Goal: Navigation & Orientation: Find specific page/section

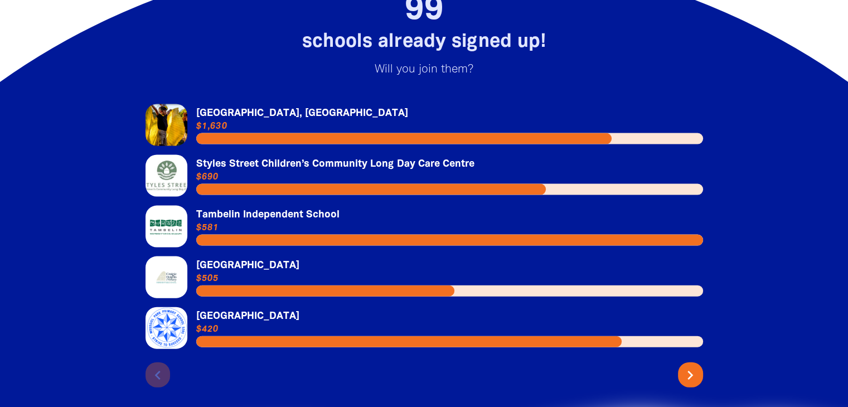
scroll to position [2411, 0]
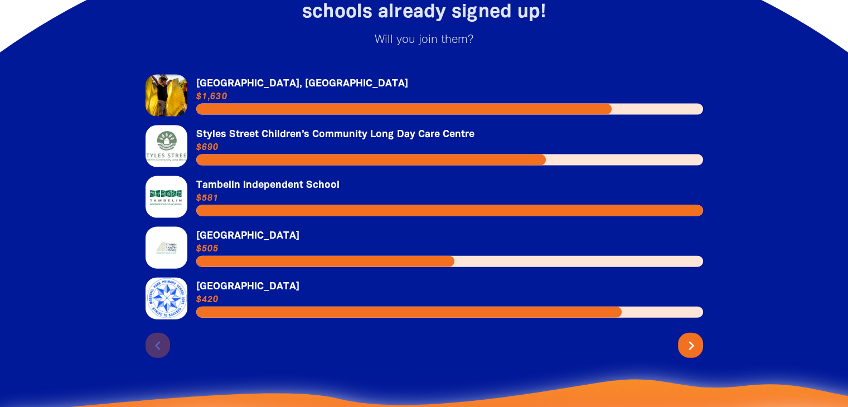
click at [685, 337] on icon "chevron_right" at bounding box center [691, 346] width 18 height 18
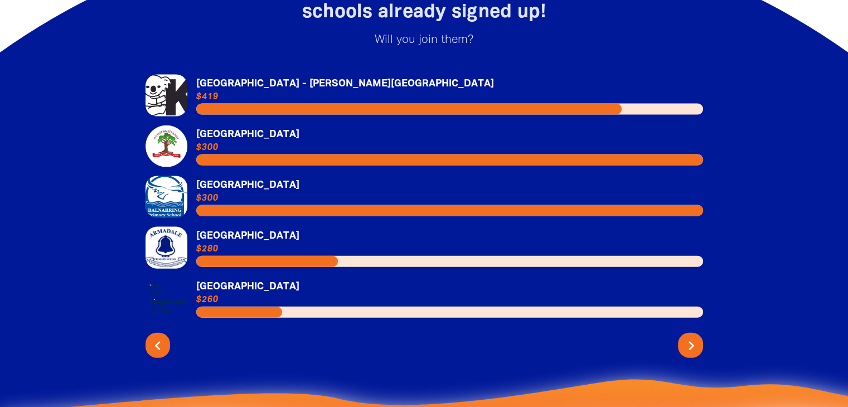
click at [685, 337] on icon "chevron_right" at bounding box center [691, 346] width 18 height 18
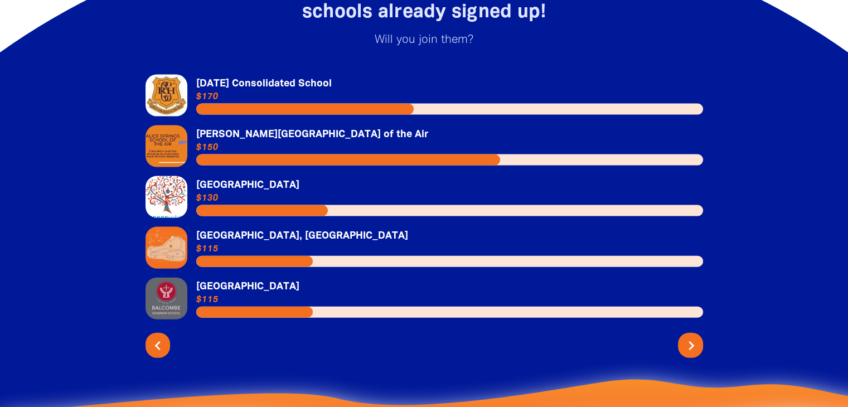
click at [685, 337] on icon "chevron_right" at bounding box center [691, 346] width 18 height 18
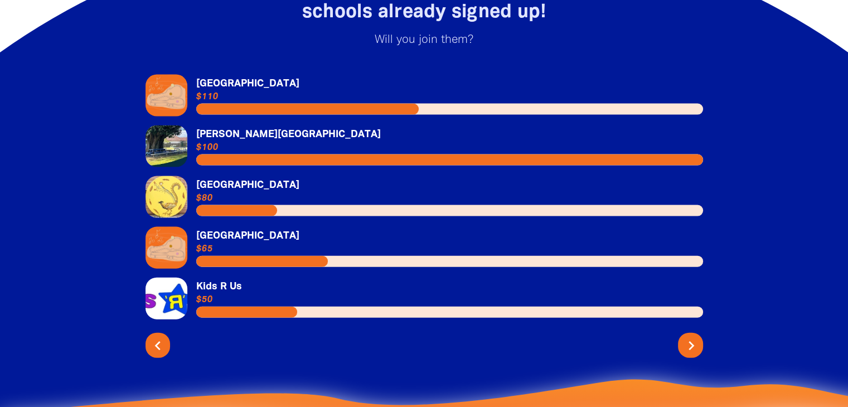
click at [685, 337] on icon "chevron_right" at bounding box center [691, 346] width 18 height 18
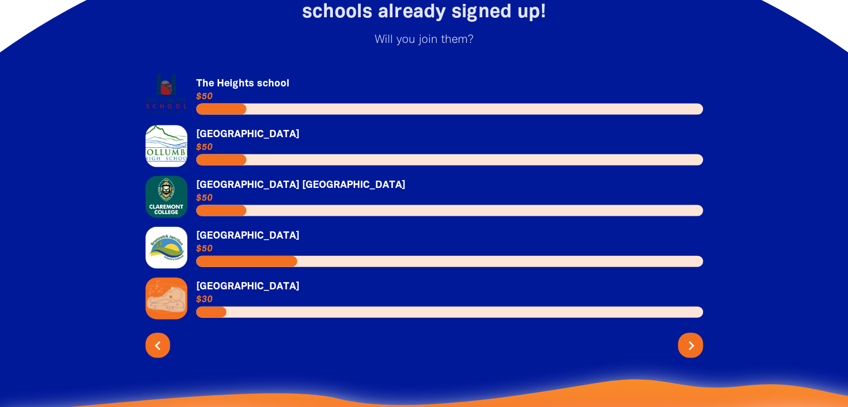
click at [685, 337] on icon "chevron_right" at bounding box center [691, 346] width 18 height 18
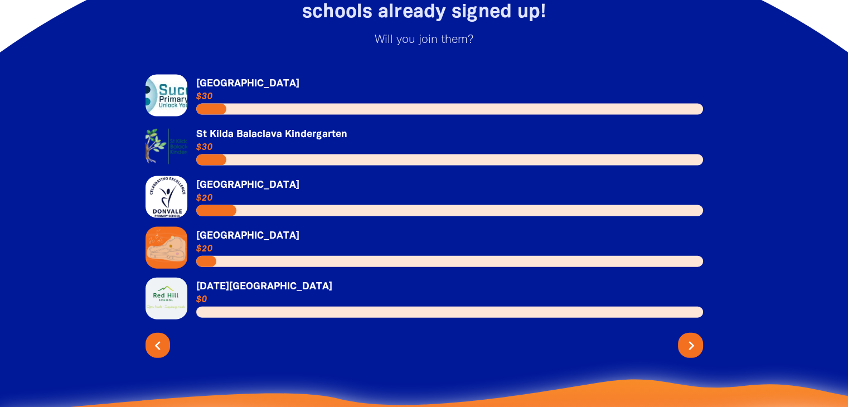
click at [685, 337] on icon "chevron_right" at bounding box center [691, 346] width 18 height 18
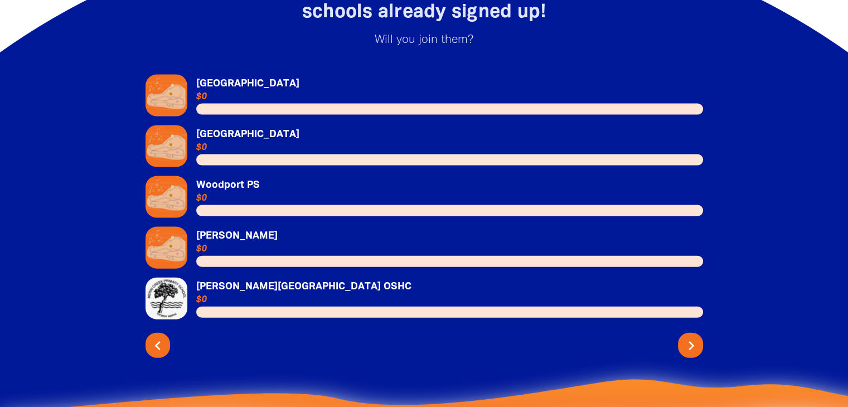
click at [685, 337] on icon "chevron_right" at bounding box center [691, 346] width 18 height 18
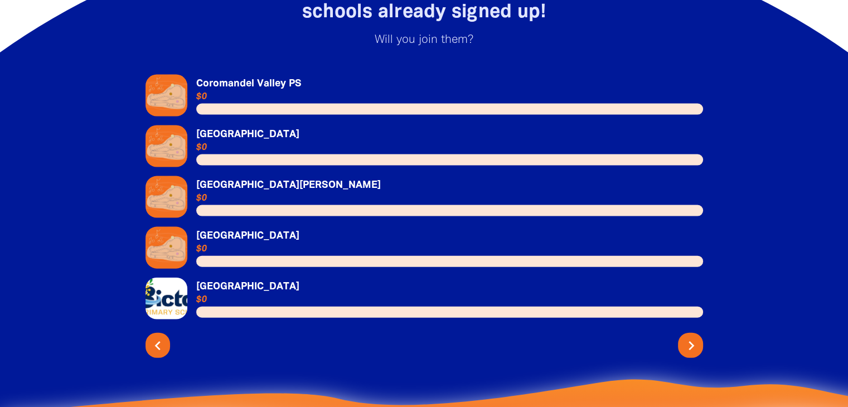
click at [685, 337] on icon "chevron_right" at bounding box center [691, 346] width 18 height 18
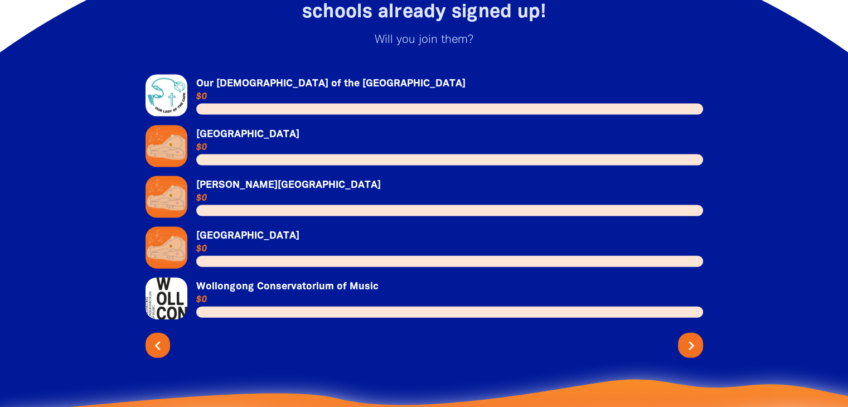
click at [685, 337] on icon "chevron_right" at bounding box center [691, 346] width 18 height 18
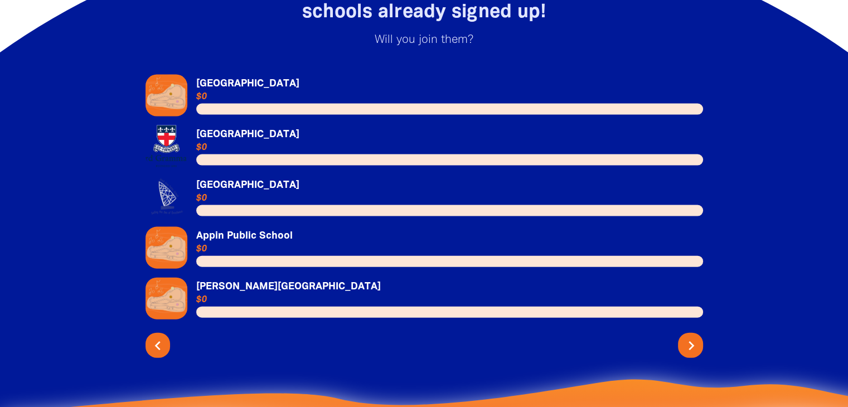
click at [685, 337] on icon "chevron_right" at bounding box center [691, 346] width 18 height 18
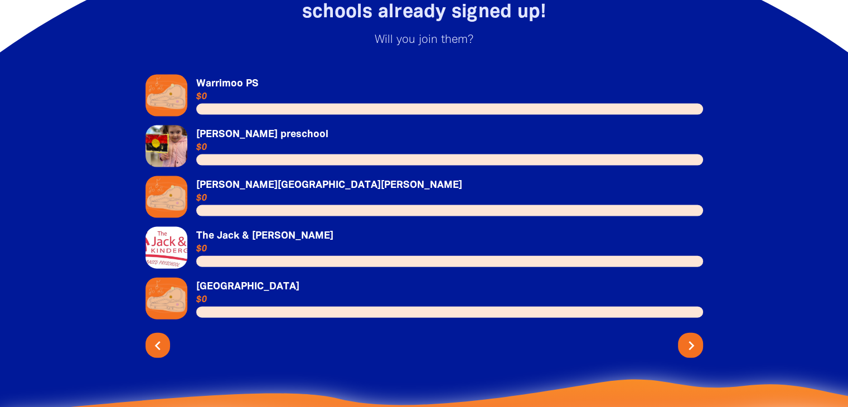
click at [685, 337] on icon "chevron_right" at bounding box center [691, 346] width 18 height 18
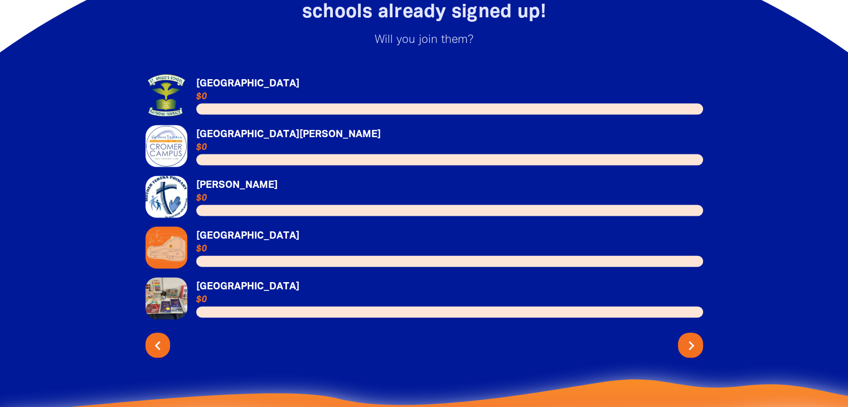
click at [685, 337] on icon "chevron_right" at bounding box center [691, 346] width 18 height 18
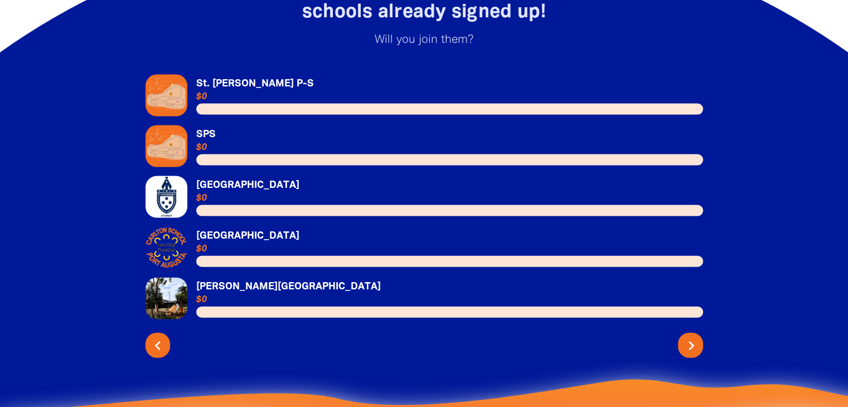
click at [685, 337] on icon "chevron_right" at bounding box center [691, 346] width 18 height 18
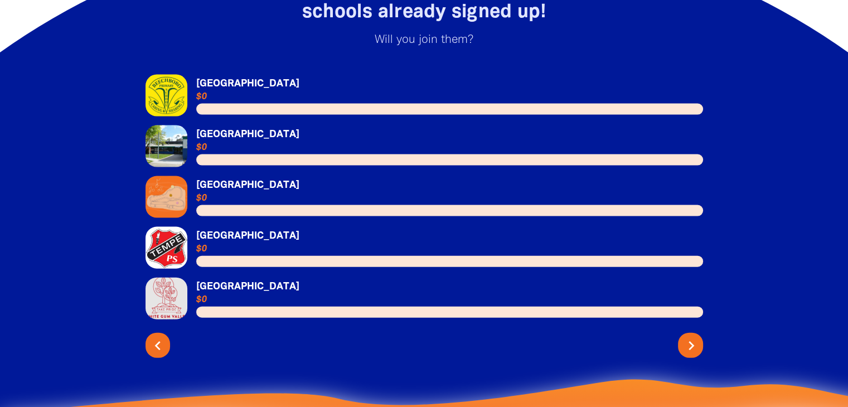
click at [685, 337] on icon "chevron_right" at bounding box center [691, 346] width 18 height 18
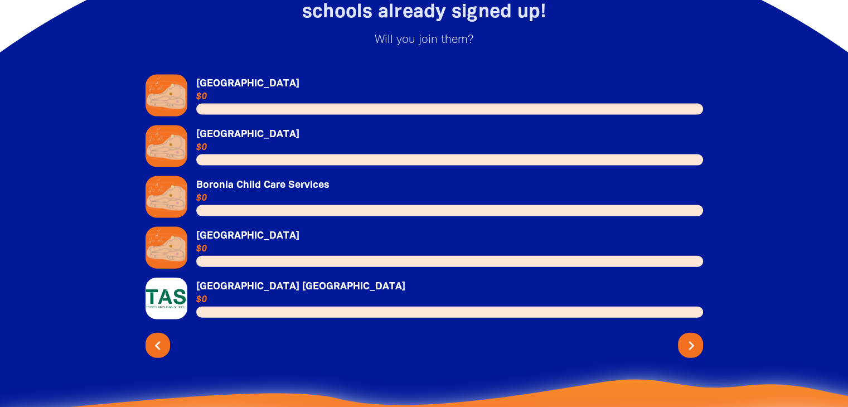
click at [685, 337] on icon "chevron_right" at bounding box center [691, 346] width 18 height 18
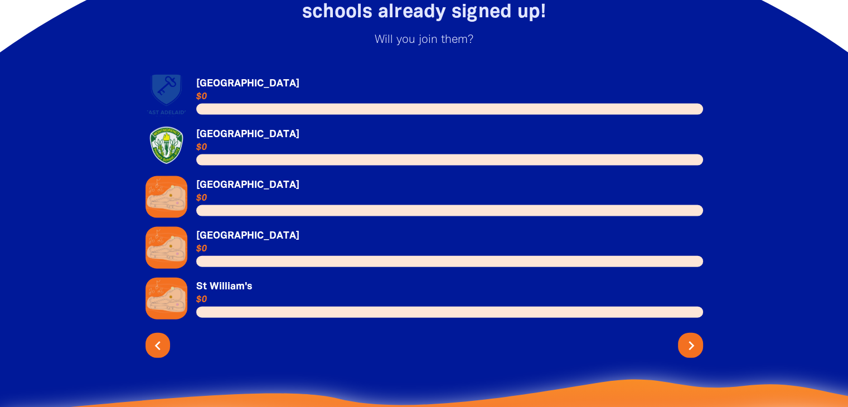
click at [685, 337] on icon "chevron_right" at bounding box center [691, 346] width 18 height 18
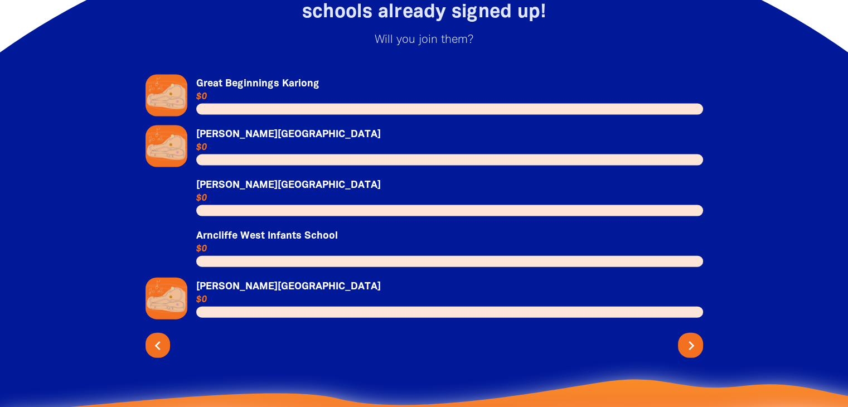
click at [685, 337] on icon "chevron_right" at bounding box center [691, 346] width 18 height 18
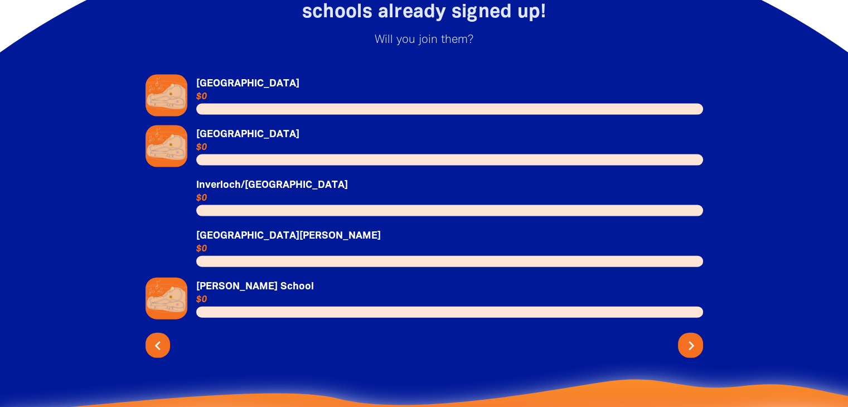
click at [685, 337] on icon "chevron_right" at bounding box center [691, 346] width 18 height 18
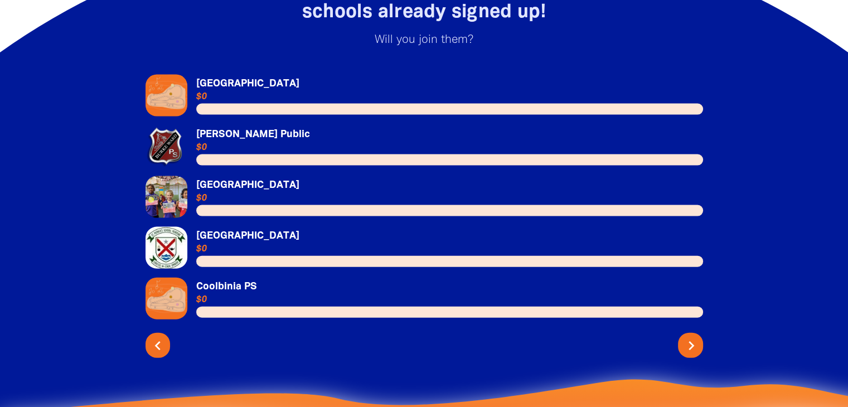
click at [685, 337] on icon "chevron_right" at bounding box center [691, 346] width 18 height 18
